Goal: Information Seeking & Learning: Learn about a topic

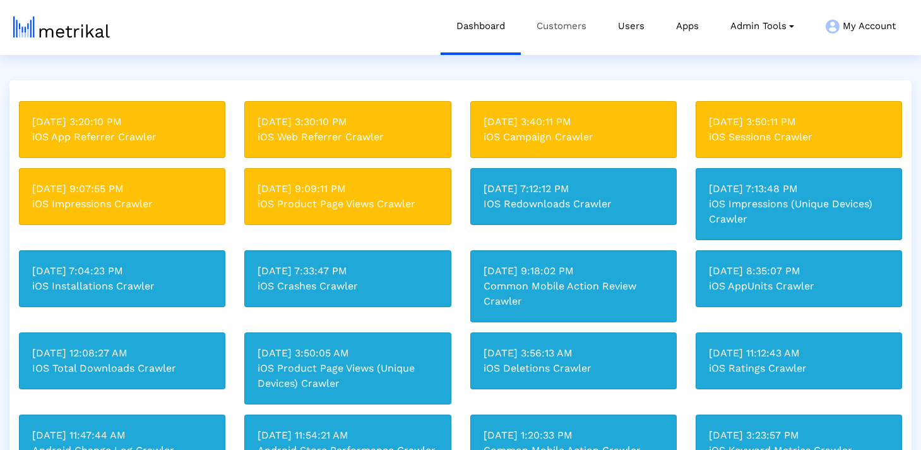
click at [584, 25] on link "Customers" at bounding box center [561, 26] width 81 height 52
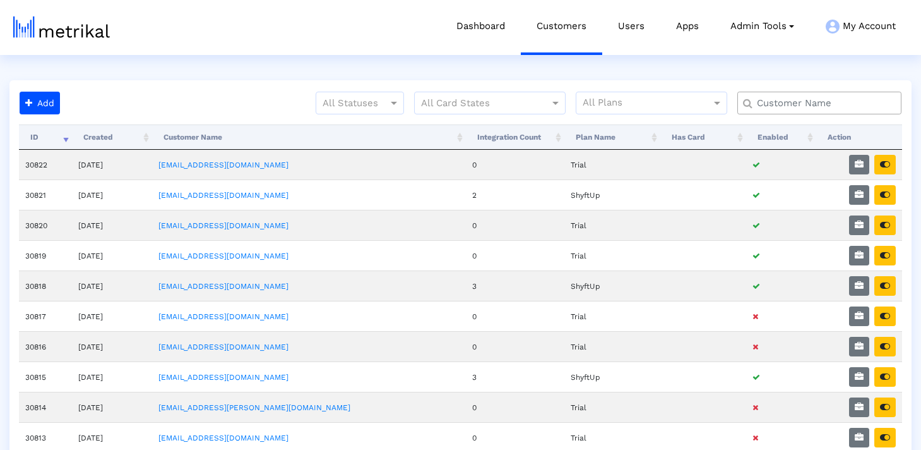
click at [822, 107] on input "text" at bounding box center [822, 103] width 148 height 13
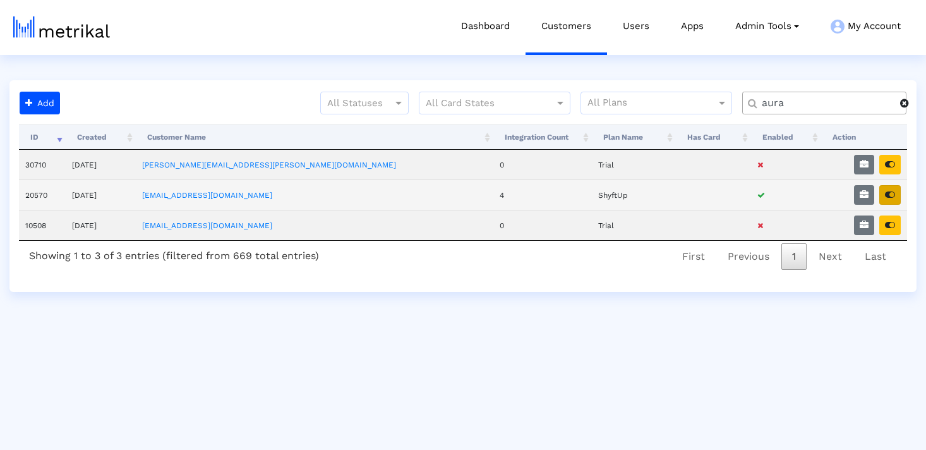
type input "aura"
click at [892, 198] on icon "button" at bounding box center [890, 194] width 10 height 9
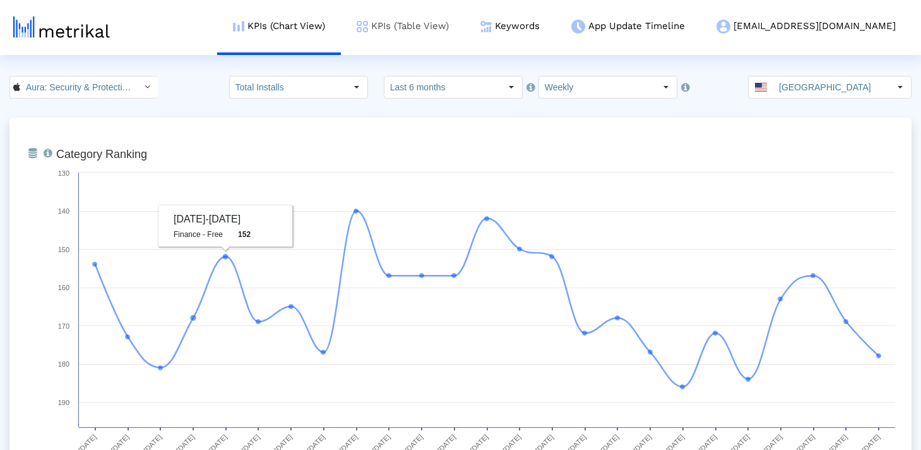
click at [465, 33] on link "KPIs (Table View)" at bounding box center [403, 26] width 124 height 52
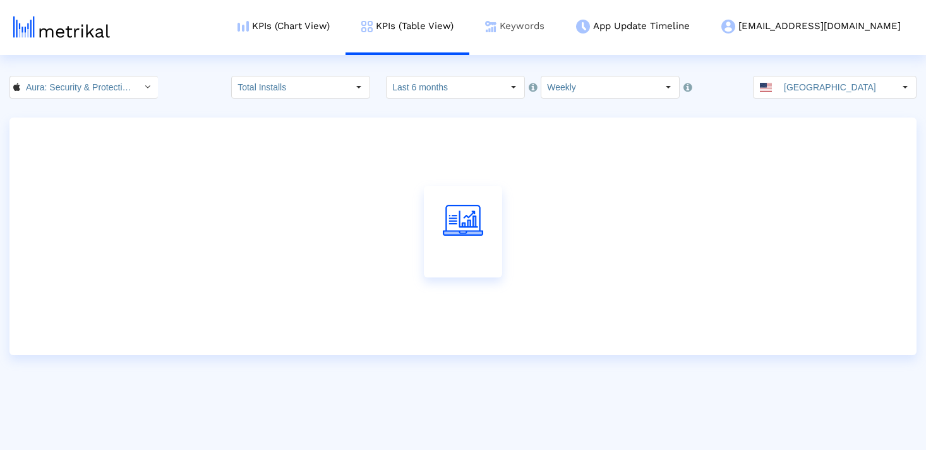
click at [496, 25] on img at bounding box center [490, 26] width 11 height 11
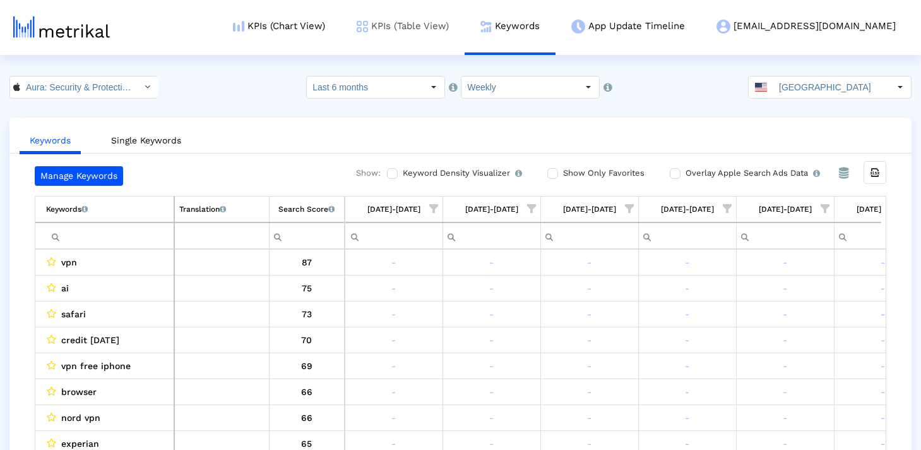
scroll to position [0, 1910]
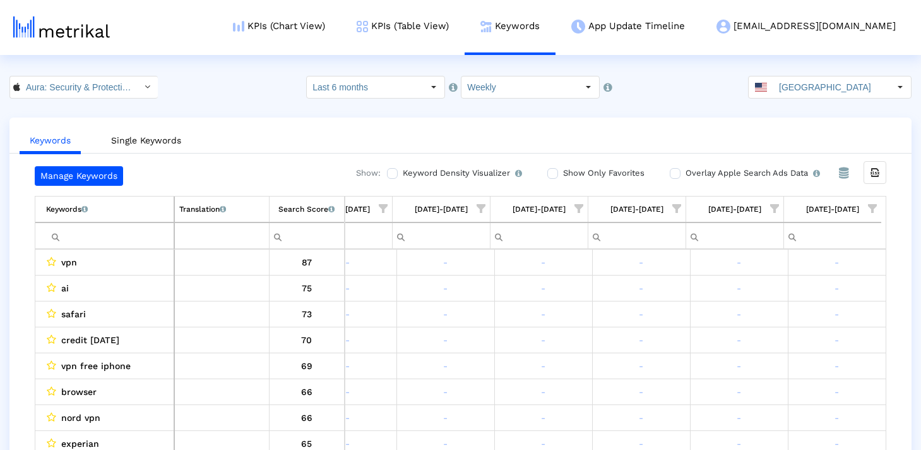
click at [142, 231] on input "Filter cell" at bounding box center [110, 235] width 128 height 21
paste input "breach"
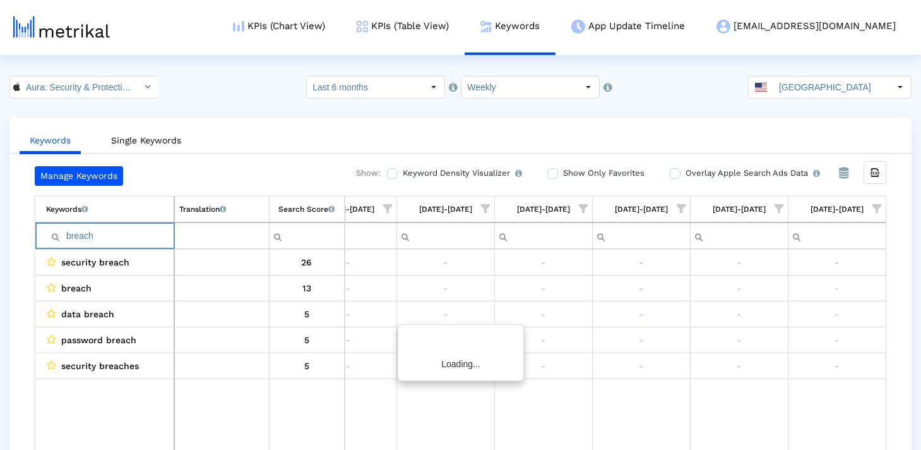
scroll to position [0, 1906]
click at [66, 236] on input "breach" at bounding box center [110, 235] width 128 height 21
type input "breach"
click at [100, 237] on input "breach" at bounding box center [110, 235] width 128 height 21
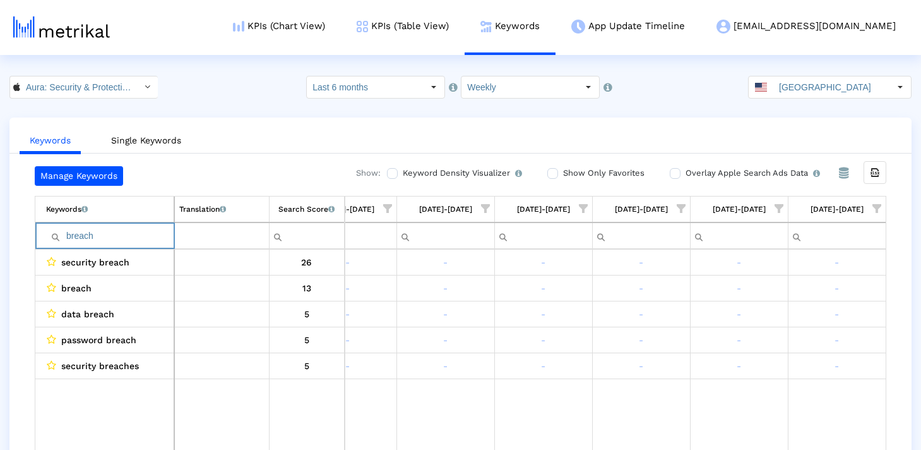
click at [100, 237] on input "breach" at bounding box center [110, 235] width 128 height 21
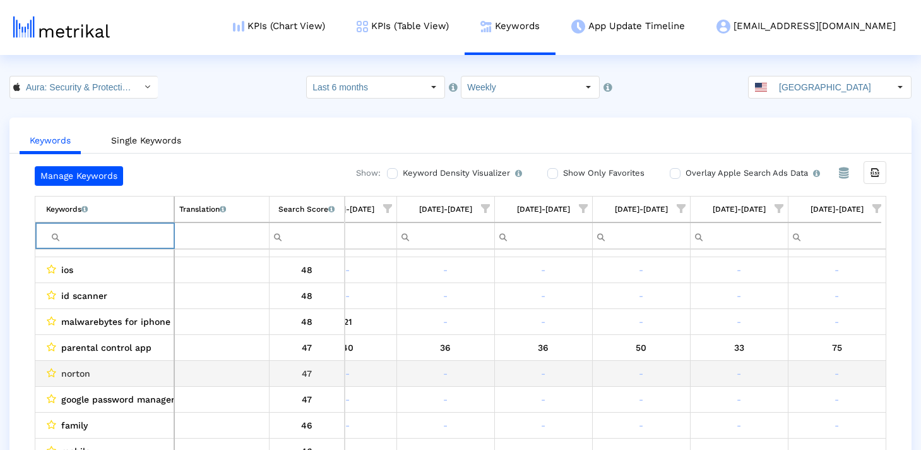
scroll to position [1085, 0]
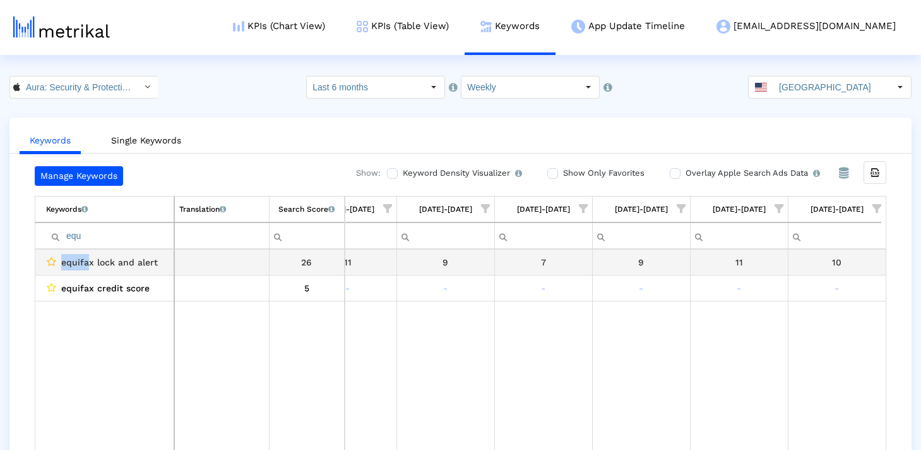
drag, startPoint x: 89, startPoint y: 263, endPoint x: 54, endPoint y: 263, distance: 34.7
click at [54, 263] on div "equifax lock and alert" at bounding box center [107, 262] width 123 height 16
drag, startPoint x: 94, startPoint y: 261, endPoint x: 59, endPoint y: 263, distance: 34.8
click at [59, 263] on div "equifax lock and alert" at bounding box center [107, 262] width 123 height 16
copy span "equifax"
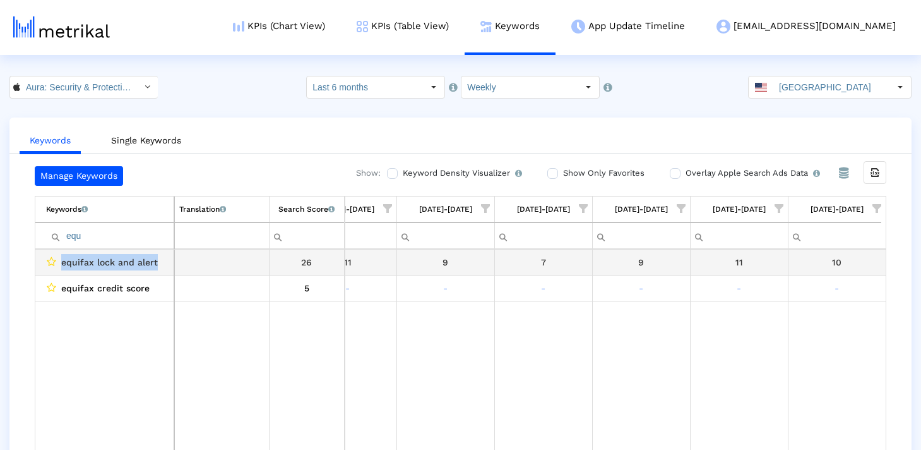
drag, startPoint x: 165, startPoint y: 264, endPoint x: 56, endPoint y: 264, distance: 109.3
click at [56, 264] on div "equifax lock and alert" at bounding box center [107, 262] width 123 height 16
copy div "equifax lock and alert"
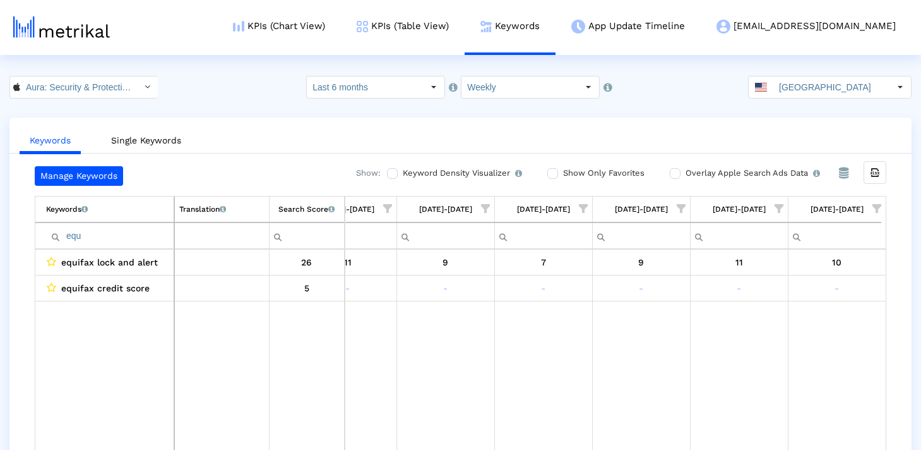
click at [83, 244] on input "equ" at bounding box center [110, 235] width 128 height 21
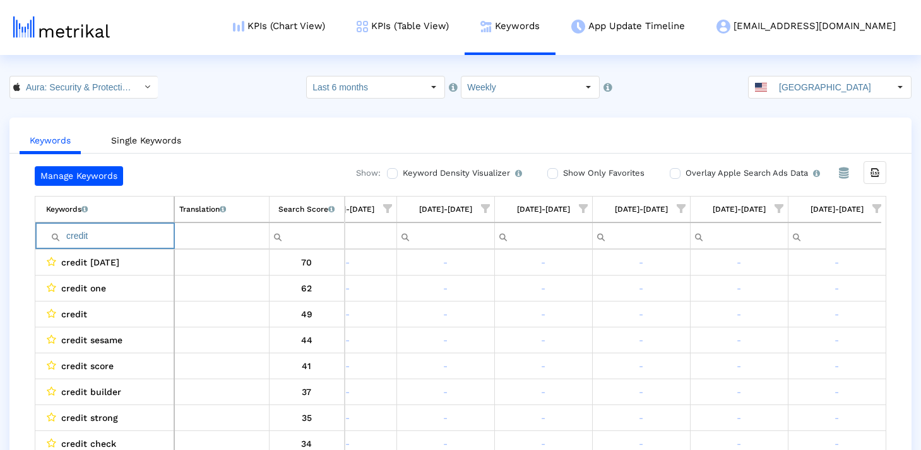
click at [108, 241] on input "credit" at bounding box center [110, 235] width 128 height 21
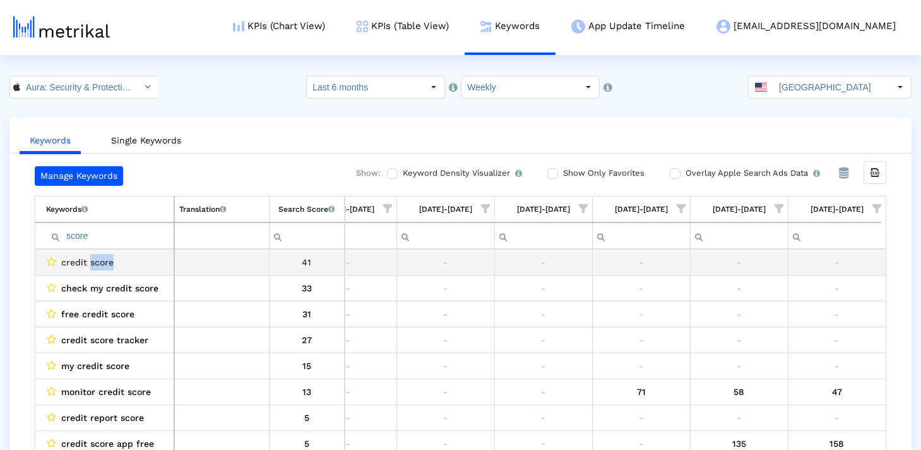
drag, startPoint x: 117, startPoint y: 262, endPoint x: 89, endPoint y: 262, distance: 27.8
click at [89, 262] on div "credit score" at bounding box center [107, 262] width 123 height 16
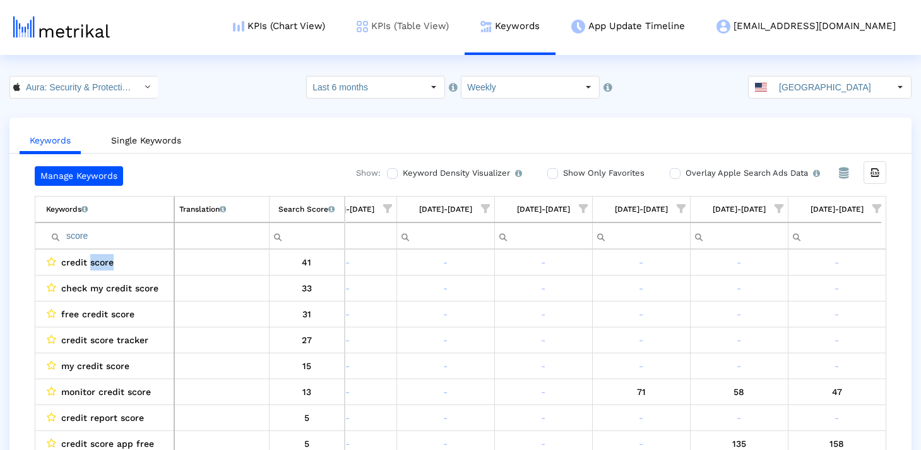
copy span "score"
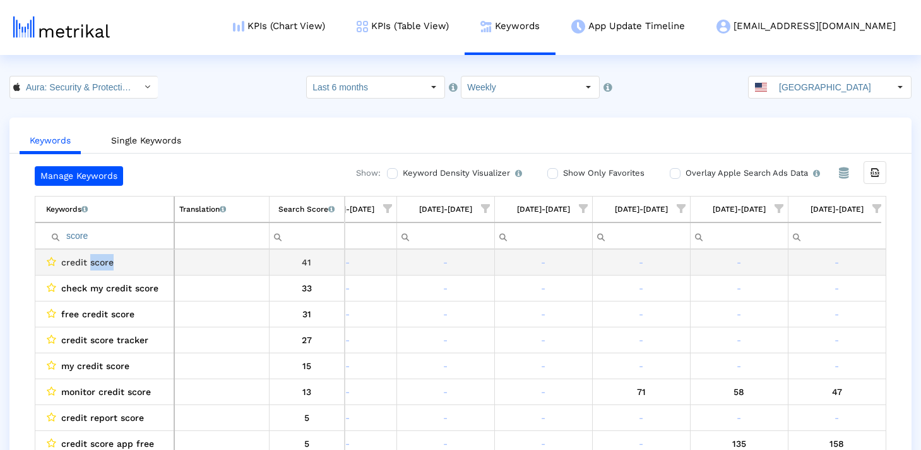
click at [129, 263] on div "credit score" at bounding box center [107, 262] width 123 height 16
drag, startPoint x: 129, startPoint y: 263, endPoint x: 40, endPoint y: 263, distance: 89.7
click at [40, 263] on td "credit score" at bounding box center [104, 262] width 139 height 26
copy div "credit score"
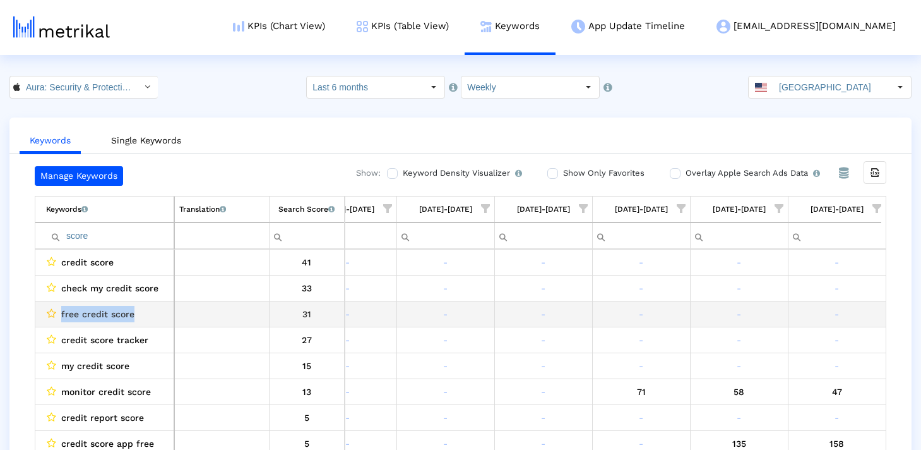
drag, startPoint x: 132, startPoint y: 311, endPoint x: 56, endPoint y: 311, distance: 76.4
click at [56, 311] on div "free credit score" at bounding box center [107, 314] width 123 height 16
copy div "free credit score"
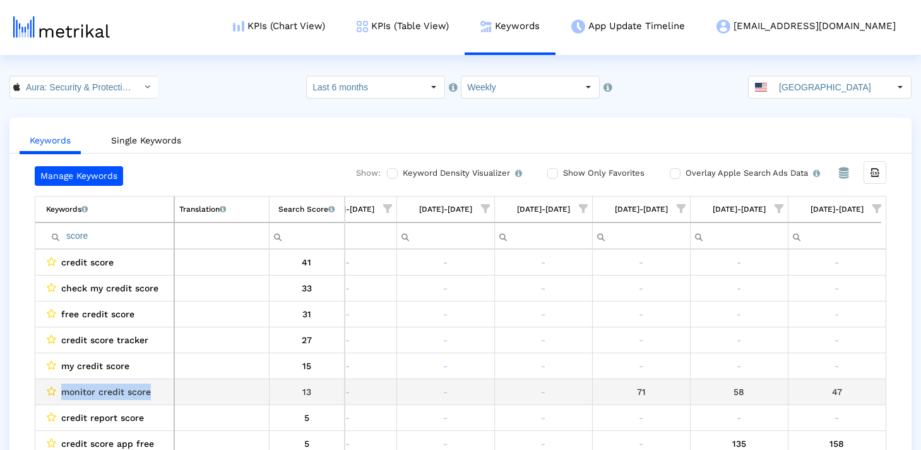
drag, startPoint x: 153, startPoint y: 389, endPoint x: 51, endPoint y: 389, distance: 102.3
click at [51, 389] on div "monitor credit score" at bounding box center [107, 391] width 123 height 16
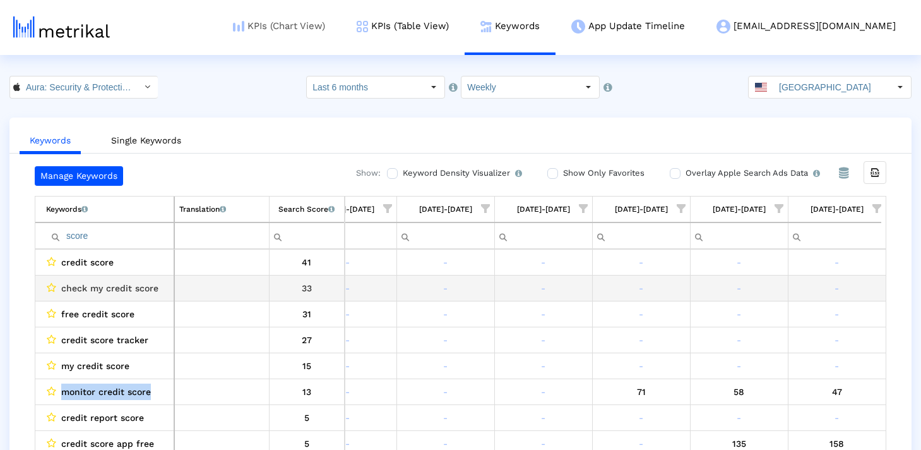
copy div "monitor credit score"
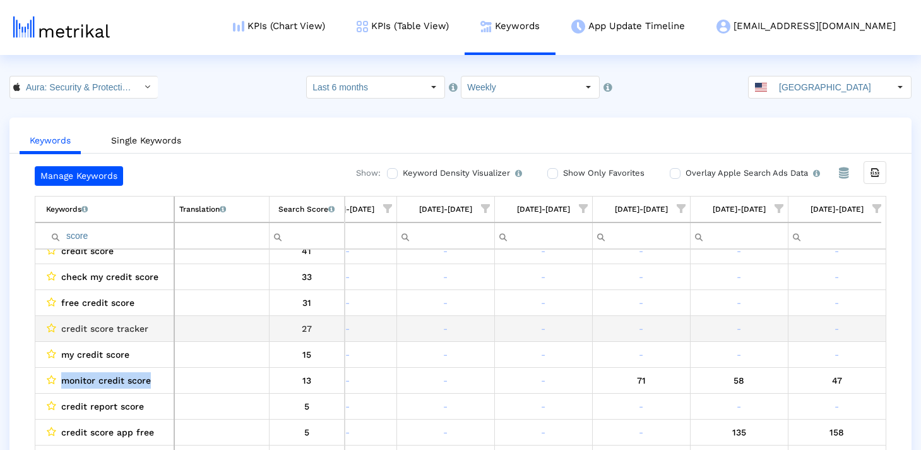
scroll to position [8, 0]
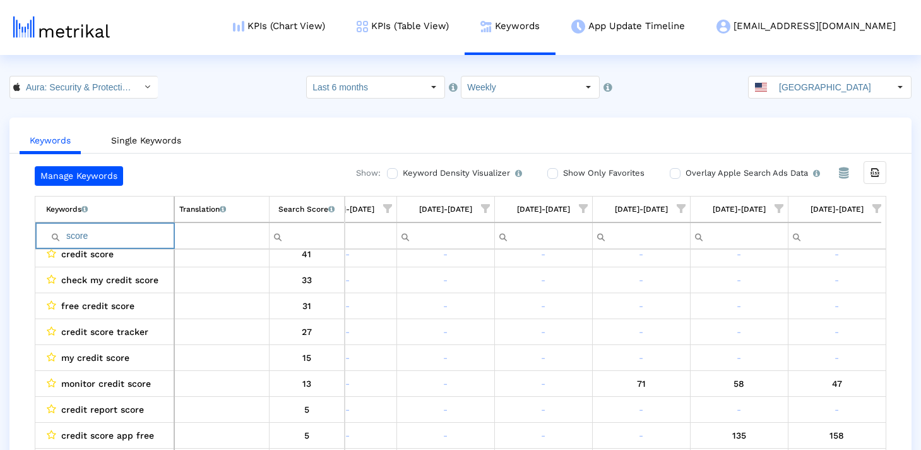
click at [90, 234] on input "score" at bounding box center [110, 235] width 128 height 21
type input "my"
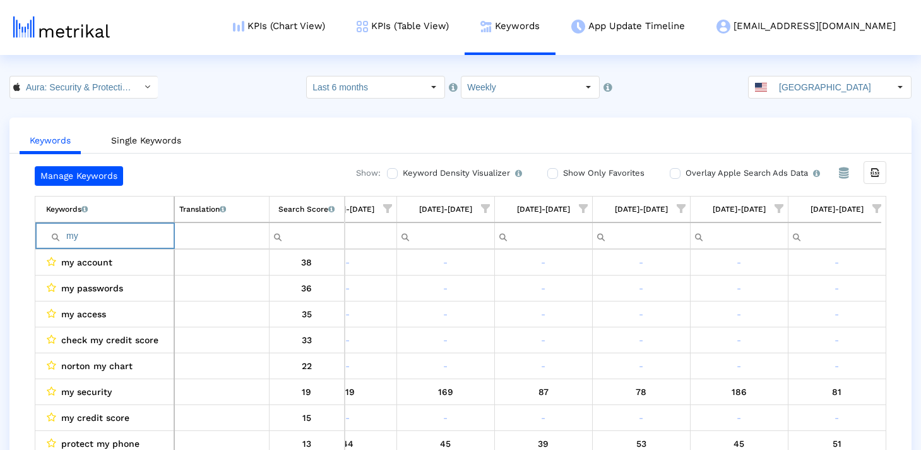
click at [90, 234] on input "my" at bounding box center [110, 235] width 128 height 21
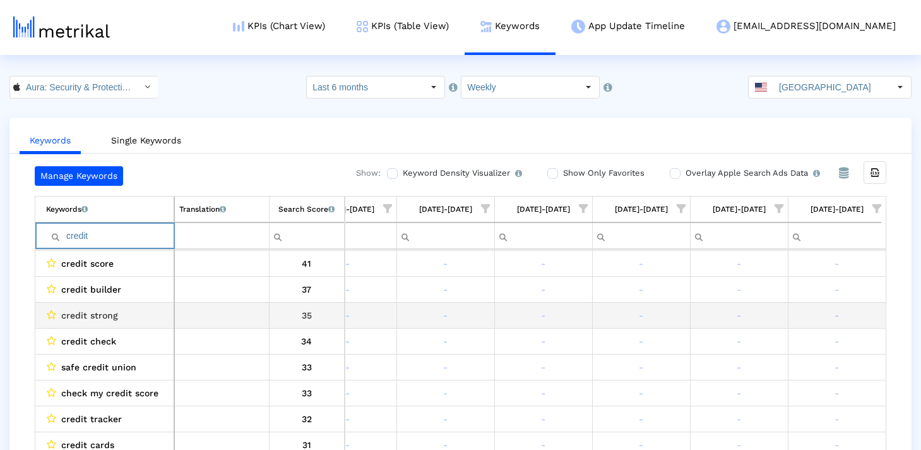
scroll to position [104, 0]
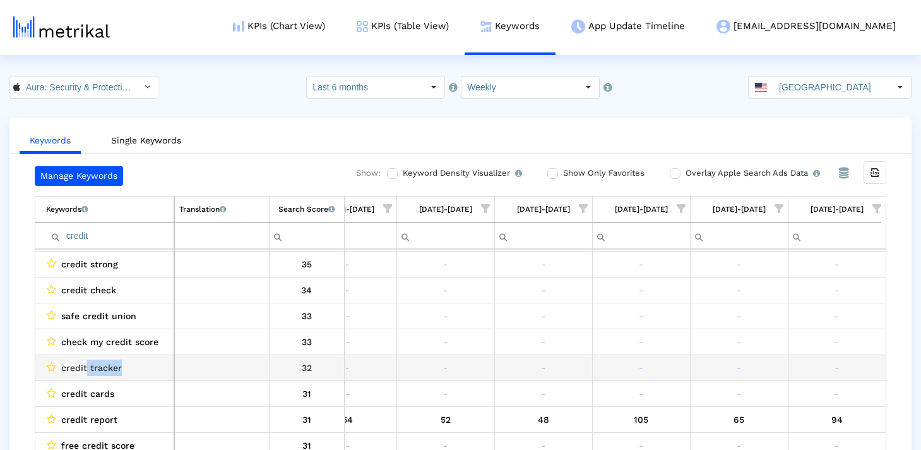
drag, startPoint x: 87, startPoint y: 364, endPoint x: 132, endPoint y: 364, distance: 44.8
click at [132, 364] on div "credit tracker" at bounding box center [107, 367] width 123 height 16
copy span "tracker"
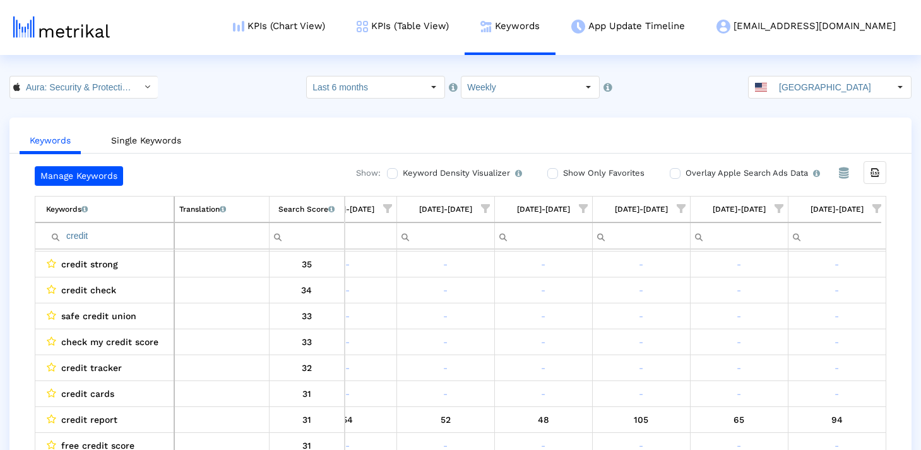
click at [126, 234] on input "credit" at bounding box center [110, 235] width 128 height 21
paste input "tracker"
click at [126, 234] on input "credit tracker" at bounding box center [110, 235] width 128 height 21
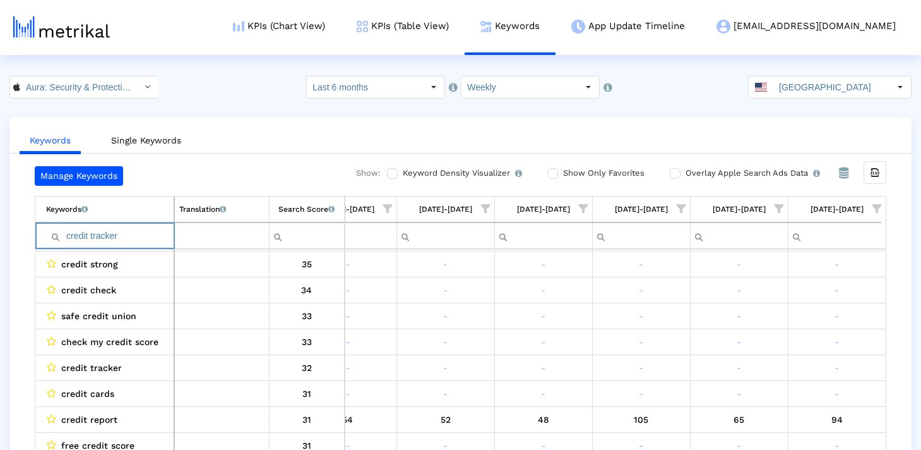
paste input "Filter cell"
click at [68, 236] on input "tracker" at bounding box center [110, 235] width 128 height 21
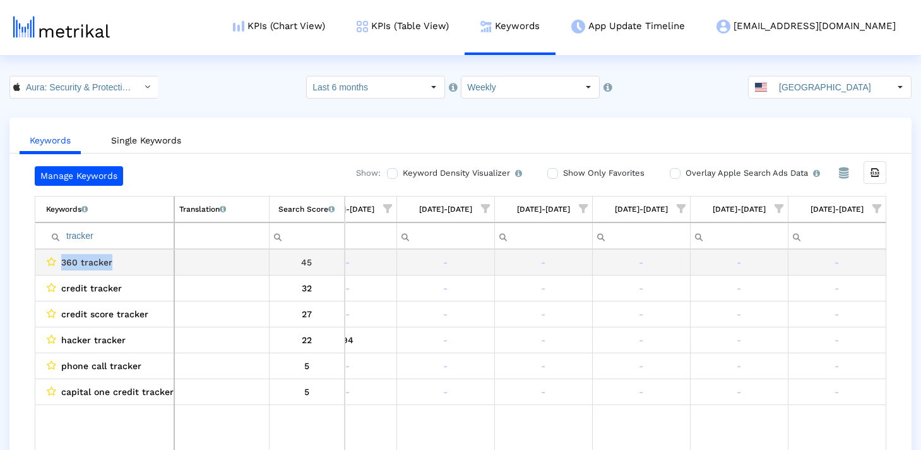
drag, startPoint x: 138, startPoint y: 258, endPoint x: 61, endPoint y: 258, distance: 77.0
click at [61, 258] on div "360 tracker" at bounding box center [107, 262] width 123 height 16
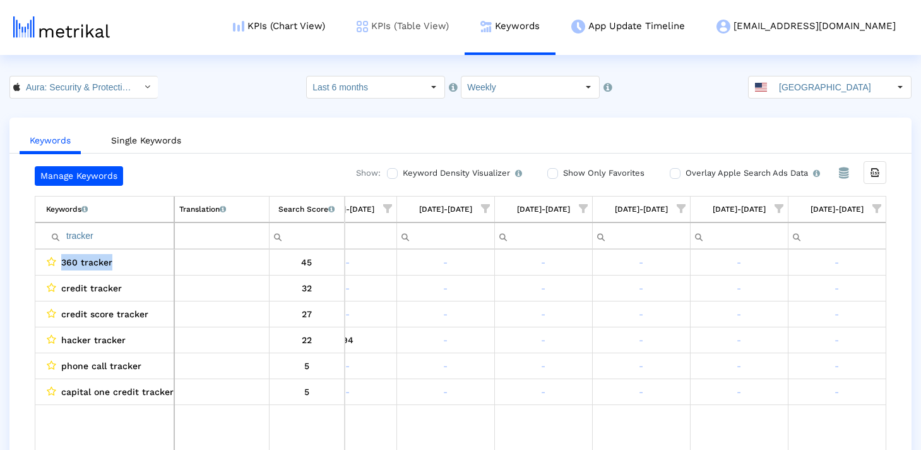
copy span "360 tracker"
click at [114, 229] on input "tracker" at bounding box center [110, 235] width 128 height 21
paste input "Dark Web"
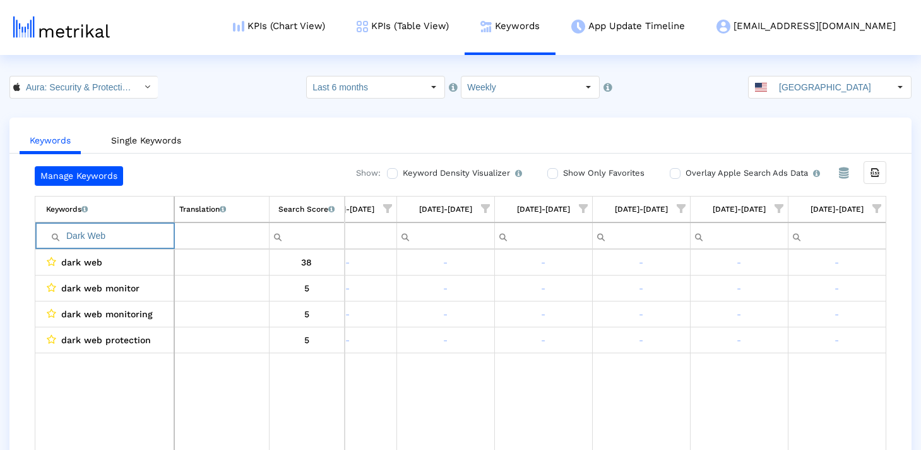
click at [68, 237] on input "Dark Web" at bounding box center [110, 235] width 128 height 21
click at [100, 234] on input "Dark Web" at bounding box center [110, 235] width 128 height 21
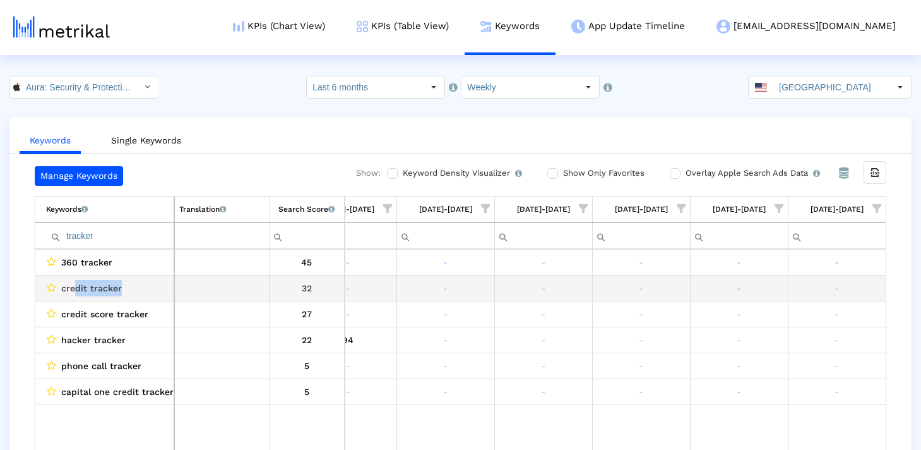
drag, startPoint x: 123, startPoint y: 284, endPoint x: 77, endPoint y: 284, distance: 45.5
click at [77, 284] on div "credit tracker" at bounding box center [107, 288] width 123 height 16
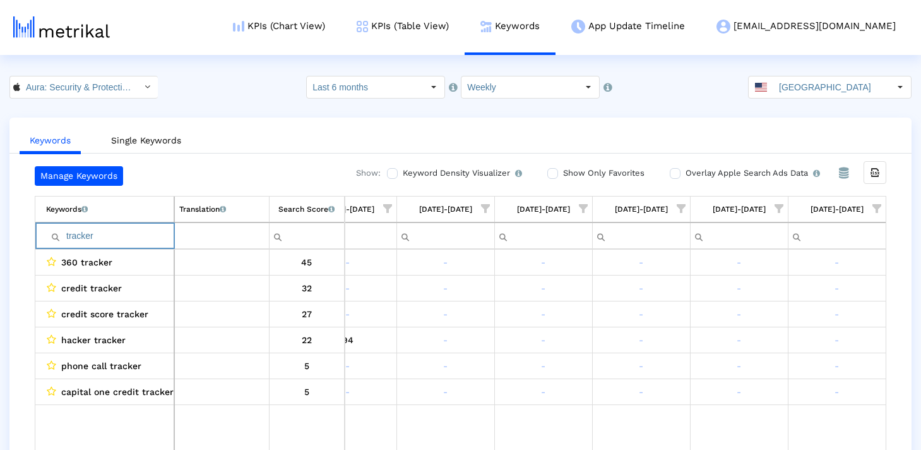
click at [138, 235] on input "tracker" at bounding box center [110, 235] width 128 height 21
paste input "free credit score"
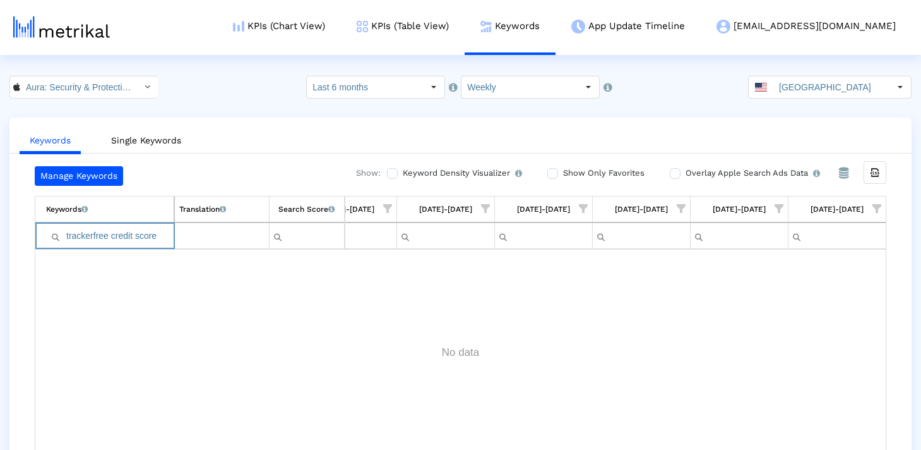
drag, startPoint x: 96, startPoint y: 231, endPoint x: 19, endPoint y: 229, distance: 77.1
click at [19, 229] on div "Manage Keywords Show: Keyword Density Visualizer Turn this on to view where and…" at bounding box center [460, 311] width 902 height 290
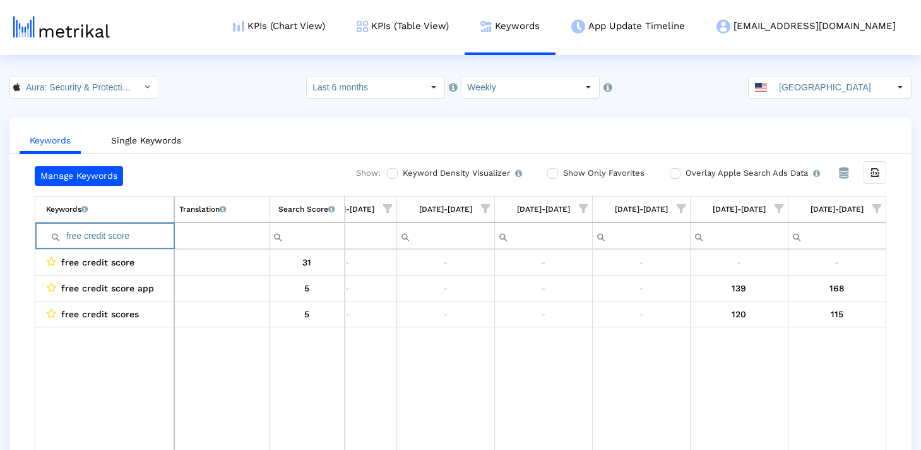
type input "free credit score"
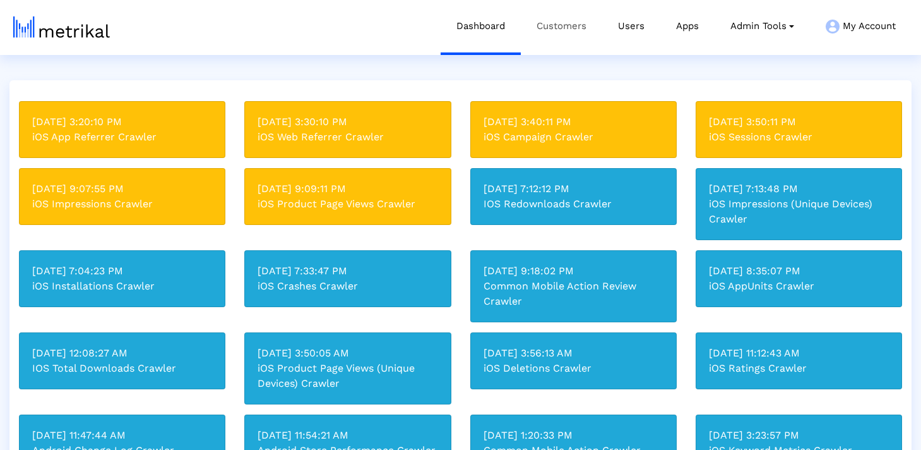
click at [560, 26] on link "Customers" at bounding box center [561, 26] width 81 height 52
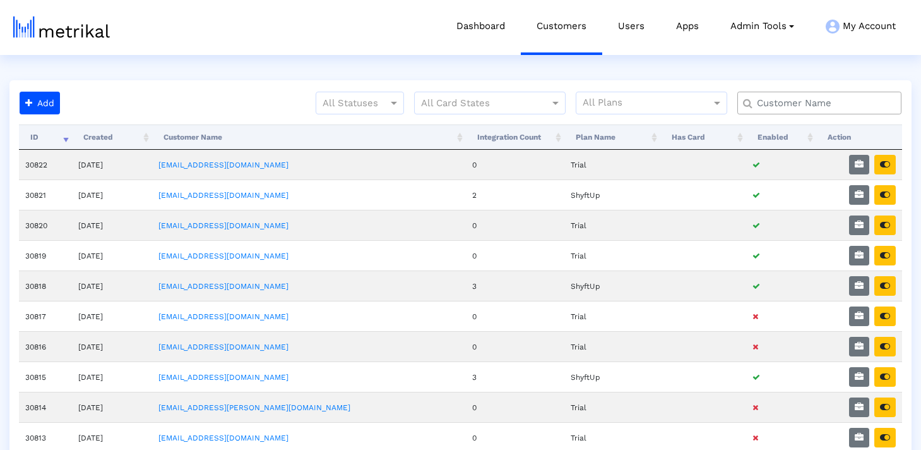
click at [812, 95] on div at bounding box center [820, 103] width 164 height 23
click at [804, 100] on input "text" at bounding box center [822, 103] width 148 height 13
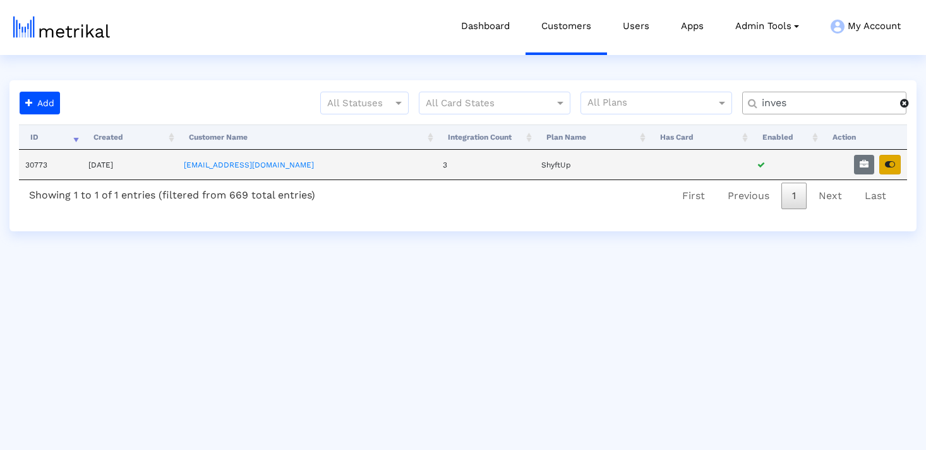
type input "inves"
click at [887, 164] on icon "button" at bounding box center [890, 164] width 10 height 9
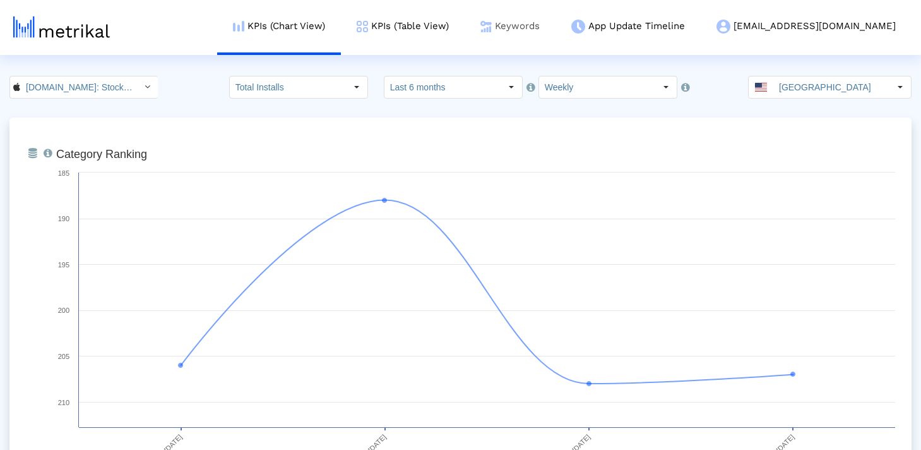
click at [556, 24] on link "Keywords" at bounding box center [510, 26] width 91 height 52
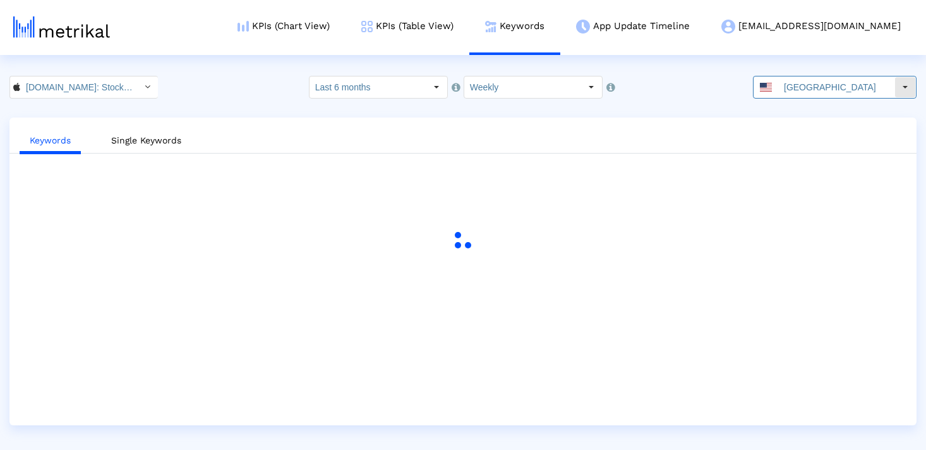
click at [812, 95] on input "United States" at bounding box center [836, 86] width 116 height 21
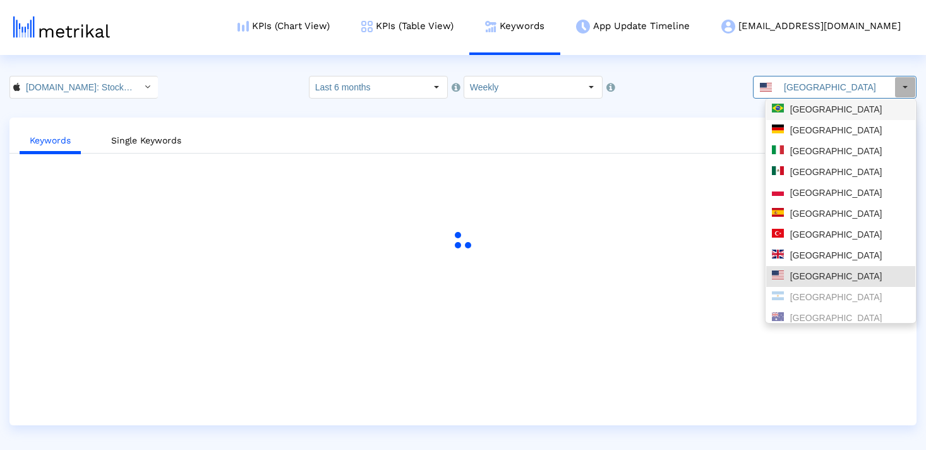
click at [813, 107] on div "Brazil" at bounding box center [841, 110] width 138 height 12
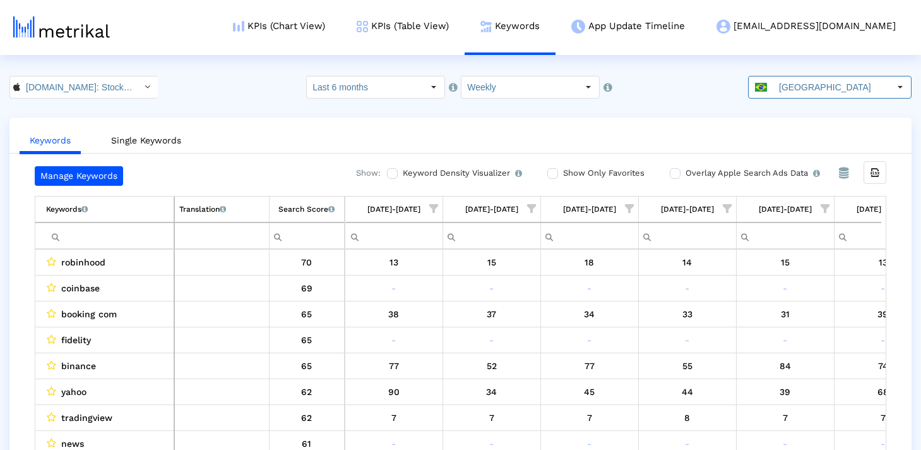
scroll to position [0, 1910]
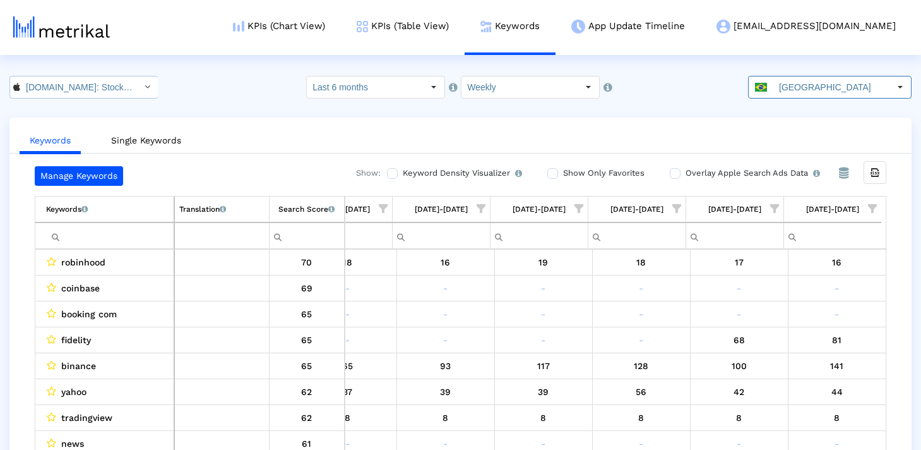
click at [90, 95] on input "Investing.com: Stock Market < 909998122 >" at bounding box center [77, 86] width 114 height 21
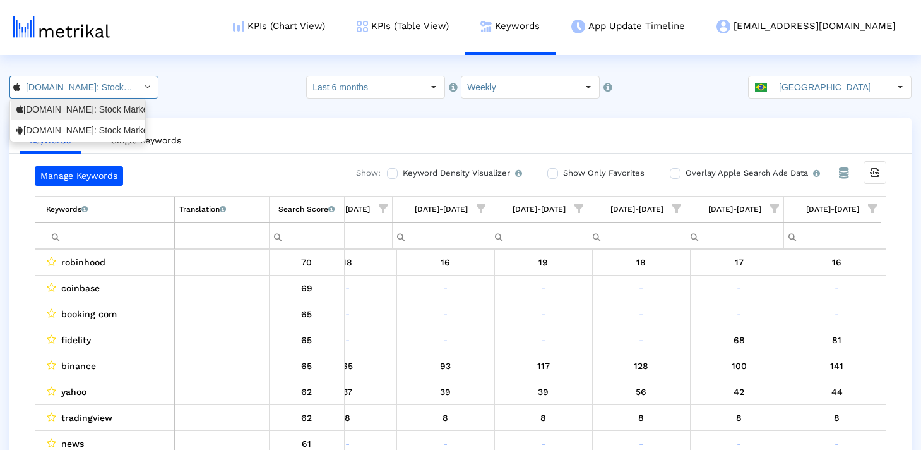
click at [81, 133] on div "Investing.com: Stock Market <com.fusionmedia.investing>" at bounding box center [77, 130] width 123 height 12
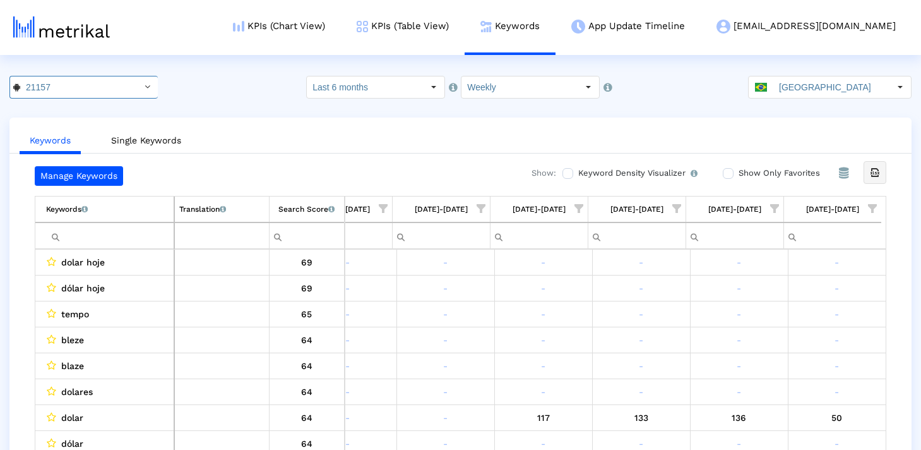
click at [878, 168] on icon "Export all data" at bounding box center [875, 172] width 11 height 11
click at [788, 82] on input "Brazil" at bounding box center [832, 86] width 116 height 21
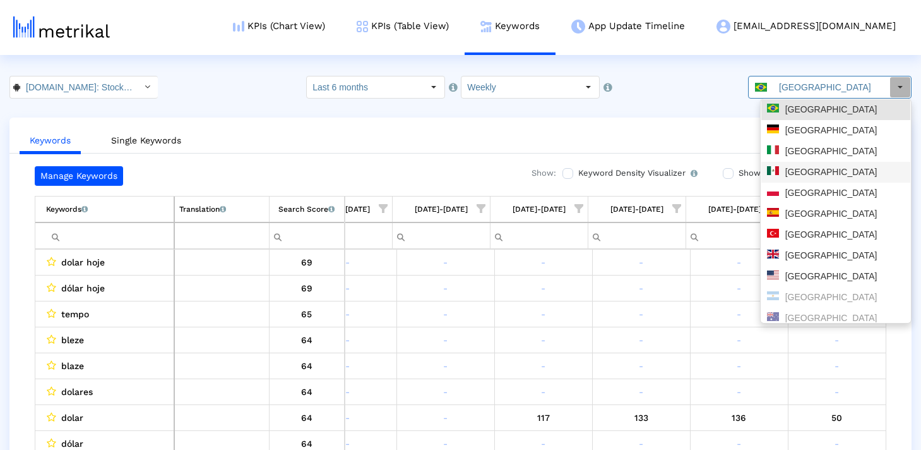
click at [801, 177] on div "Mexico" at bounding box center [836, 172] width 138 height 12
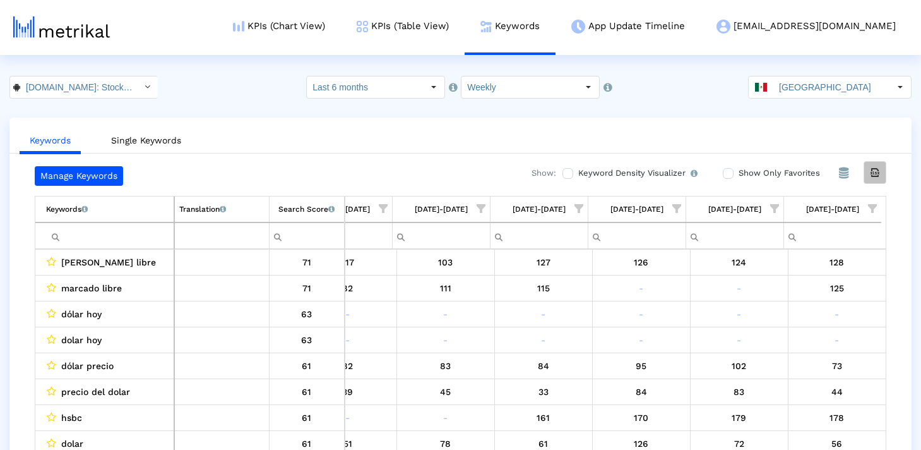
click at [873, 173] on icon "Export all data" at bounding box center [875, 172] width 11 height 11
